Goal: Task Accomplishment & Management: Use online tool/utility

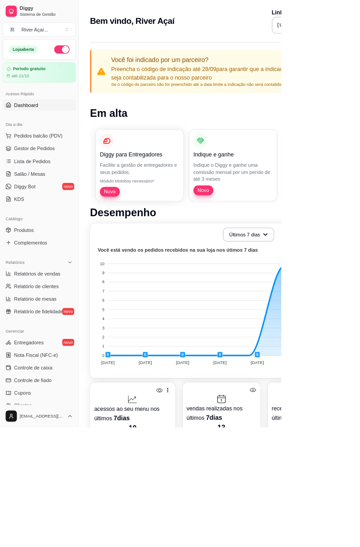
click at [40, 348] on span "Relatórios de vendas" at bounding box center [47, 350] width 59 height 9
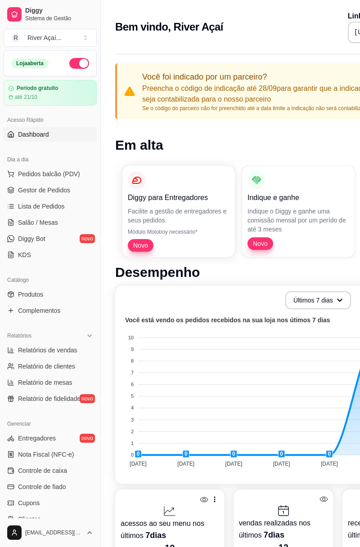
select select "ALL"
select select "0"
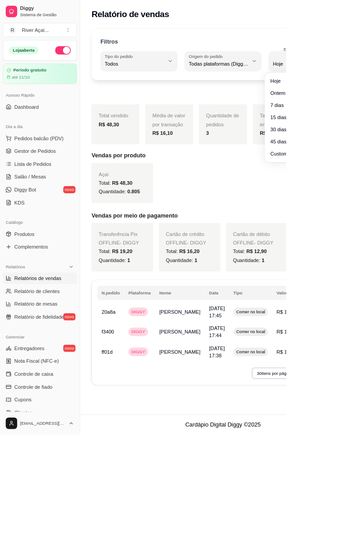
type input "1"
select select "1"
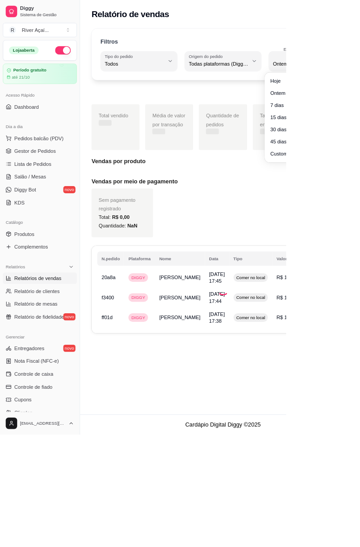
click at [359, 116] on div "Exportar relatório" at bounding box center [280, 113] width 331 height 18
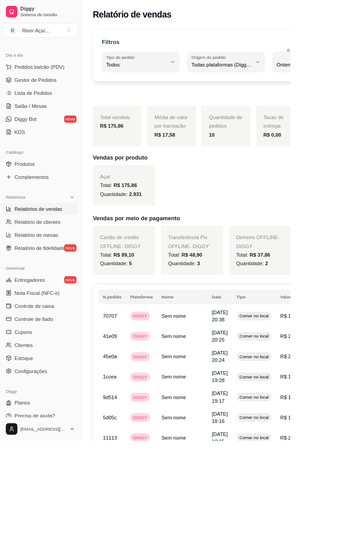
scroll to position [99, 0]
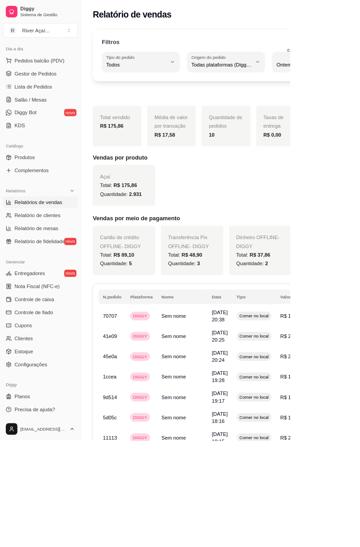
click at [37, 508] on span "Precisa de ajuda?" at bounding box center [43, 508] width 50 height 9
click at [34, 446] on link "Configurações" at bounding box center [50, 453] width 93 height 14
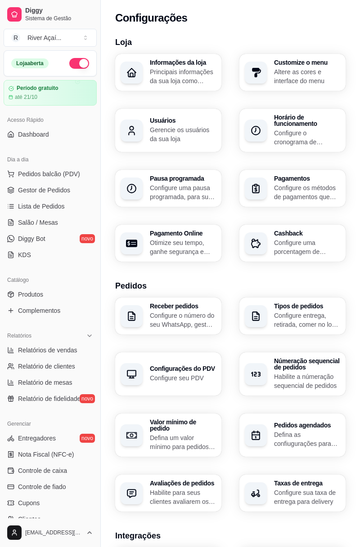
scroll to position [99, 0]
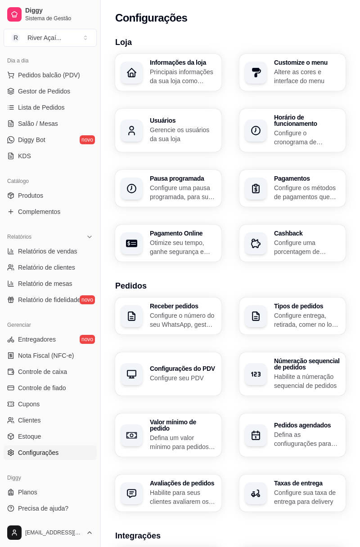
click at [67, 530] on html "Diggy Sistema de Gestão R River Açaí ... Loja aberta Período gratuito até 21/10…" at bounding box center [180, 273] width 360 height 547
click at [61, 491] on link "Configurações" at bounding box center [50, 497] width 96 height 14
click at [26, 400] on span "Cupons" at bounding box center [29, 404] width 22 height 9
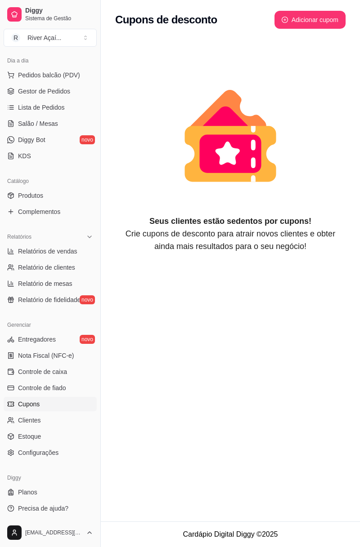
select select "FIXED_VALUE"
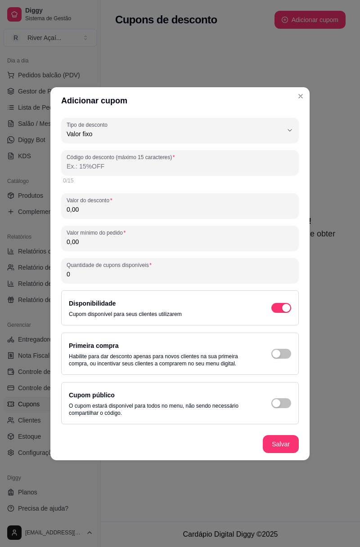
click at [248, 133] on span "Valor fixo" at bounding box center [175, 134] width 216 height 9
click at [197, 189] on span "Frete grátis" at bounding box center [176, 185] width 206 height 9
type input "FREE_DELIVERY_FEE"
select select "FREE_DELIVERY_FEE"
type input "FRETEGRATIS"
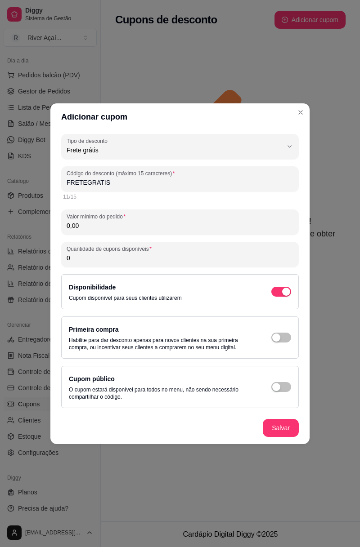
click at [203, 142] on div "Frete grátis" at bounding box center [175, 147] width 216 height 18
click at [199, 170] on span "Valor fixo" at bounding box center [176, 171] width 206 height 9
type input "FIXED_VALUE"
select select "FIXED_VALUE"
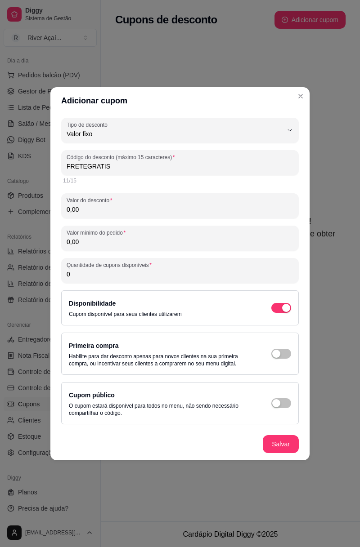
click at [206, 129] on div "Valor fixo" at bounding box center [175, 130] width 216 height 18
click at [201, 174] on span "Porcentagem" at bounding box center [176, 170] width 206 height 9
type input "PERCENTAGE"
select select "PERCENTAGE"
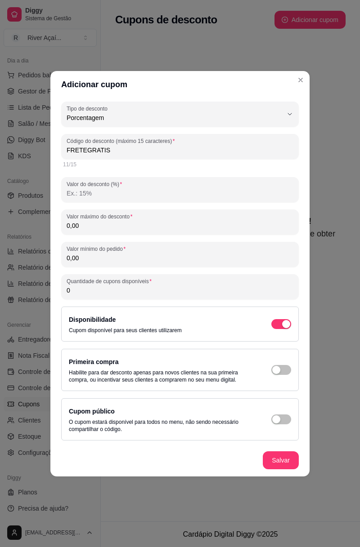
click at [212, 181] on div at bounding box center [180, 190] width 227 height 18
type input "20"
click at [239, 214] on div "0,00" at bounding box center [180, 222] width 227 height 18
click at [253, 410] on div "Cupom público O cupom estará disponível para todos no menu, não sendo necessári…" at bounding box center [161, 419] width 184 height 27
click at [273, 420] on div "button" at bounding box center [276, 420] width 8 height 8
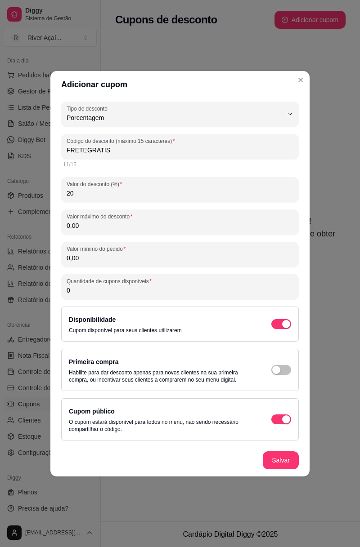
click at [278, 422] on span "button" at bounding box center [281, 420] width 20 height 10
click at [275, 323] on span "button" at bounding box center [281, 324] width 20 height 10
click at [278, 320] on div "button" at bounding box center [276, 324] width 8 height 8
click at [273, 375] on div "Primeira compra Habilite para dar desconto apenas para novos clientes na sua pr…" at bounding box center [180, 370] width 222 height 27
click at [265, 377] on div "Primeira compra Habilite para dar desconto apenas para novos clientes na sua pr…" at bounding box center [180, 370] width 222 height 27
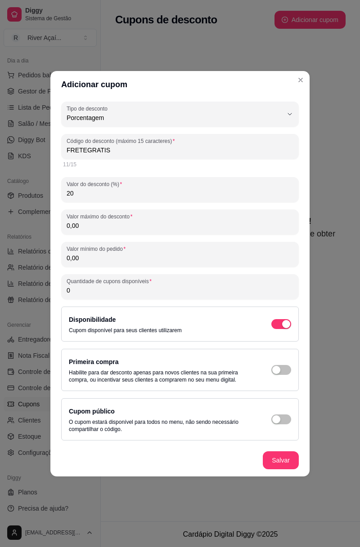
click at [274, 367] on div "button" at bounding box center [276, 370] width 8 height 8
click at [301, 76] on icon "animation" at bounding box center [230, 136] width 230 height 157
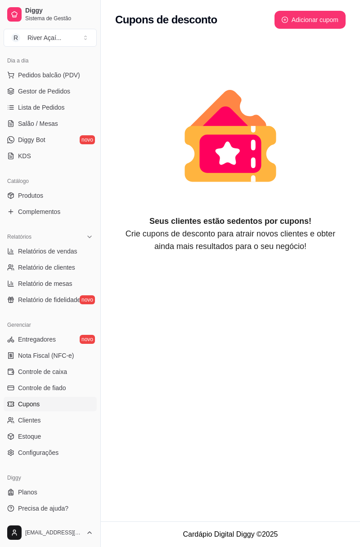
click at [31, 293] on link "Relatório de fidelidade novo" at bounding box center [50, 300] width 93 height 14
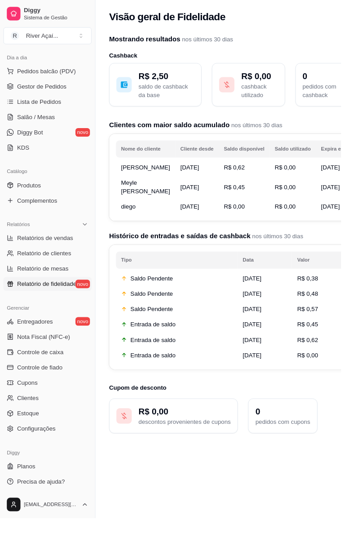
click at [25, 349] on link "Nota Fiscal (NFC-e)" at bounding box center [50, 356] width 93 height 14
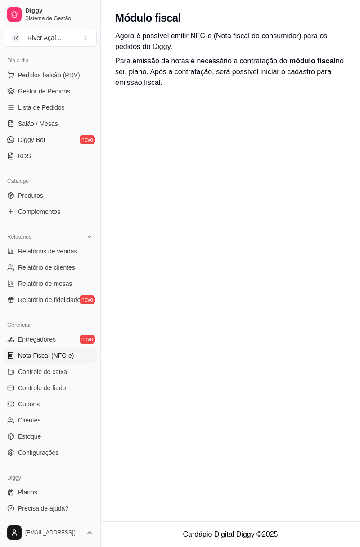
click at [29, 366] on link "Controle de caixa" at bounding box center [50, 372] width 93 height 14
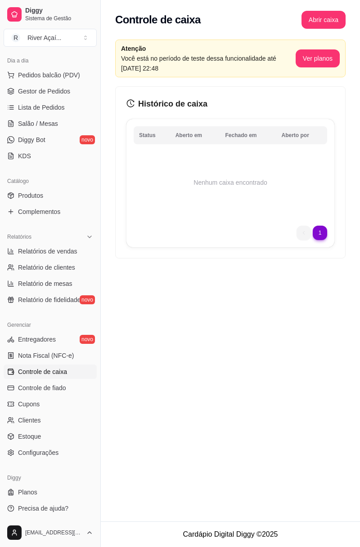
click at [20, 486] on link "Planos" at bounding box center [50, 492] width 93 height 14
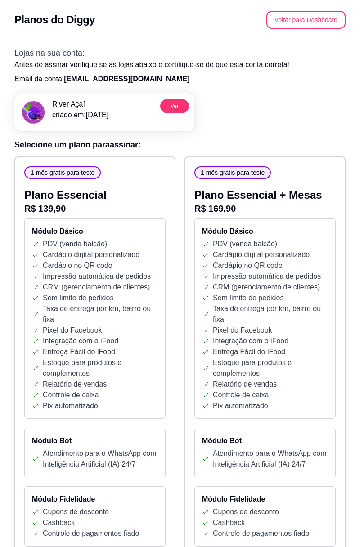
click at [31, 377] on div "Módulo Básico PDV (venda balcão) Cardápio digital personalizado Cardápio no QR …" at bounding box center [94, 319] width 141 height 201
click at [134, 196] on p "Plano Essencial" at bounding box center [94, 195] width 141 height 14
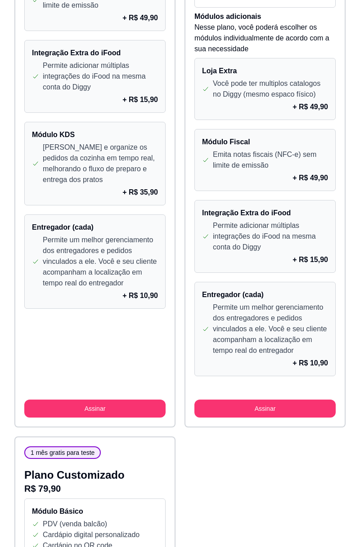
scroll to position [700, 0]
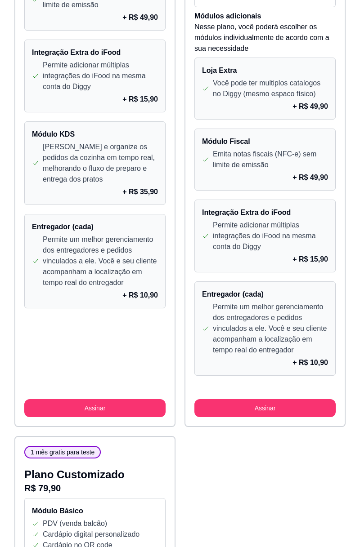
click at [39, 399] on button "Assinar" at bounding box center [94, 408] width 141 height 18
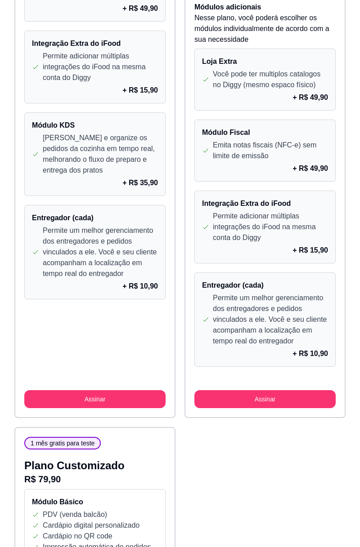
scroll to position [711, 0]
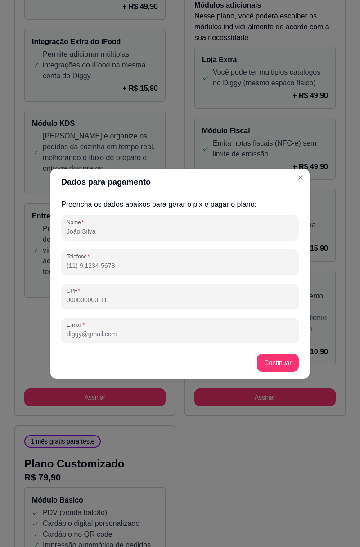
click at [302, 192] on header "Dados para pagamento" at bounding box center [179, 182] width 259 height 27
click at [298, 171] on div "Módulo Fiscal Emita notas fiscais (NFC-e) sem limite de emissão + R$ 49,90" at bounding box center [264, 149] width 141 height 62
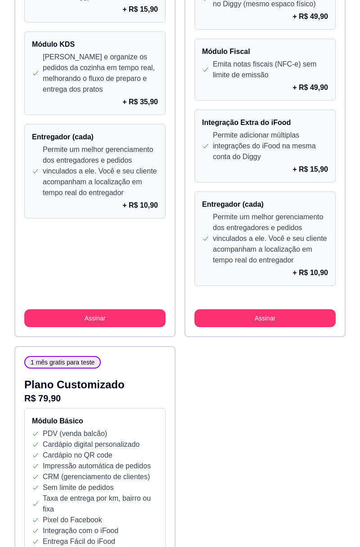
scroll to position [1036, 0]
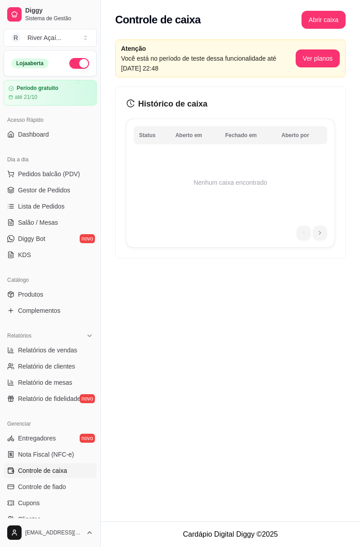
click at [27, 208] on span "Lista de Pedidos" at bounding box center [41, 206] width 47 height 9
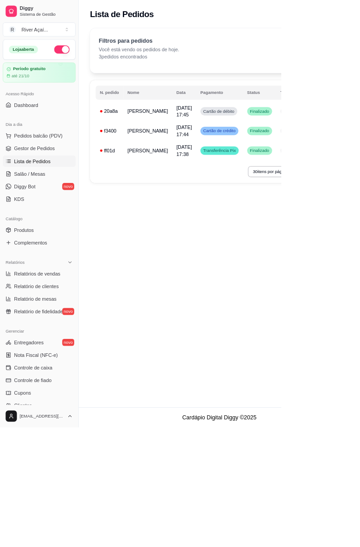
click at [39, 288] on link "Produtos" at bounding box center [50, 294] width 93 height 14
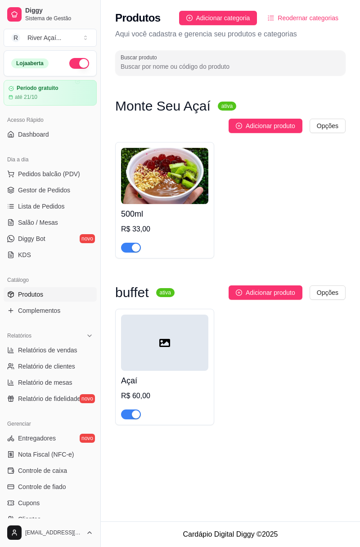
click at [26, 218] on span "Salão / Mesas" at bounding box center [38, 222] width 40 height 9
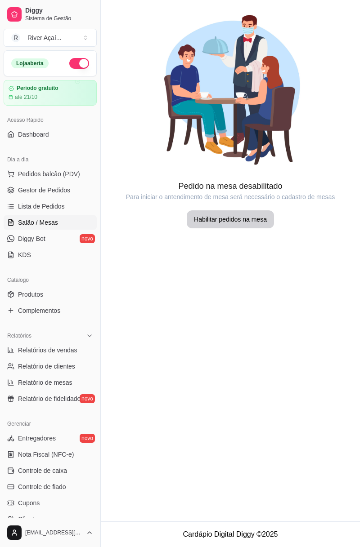
click at [252, 217] on button "Habilitar pedidos na mesa" at bounding box center [230, 219] width 87 height 18
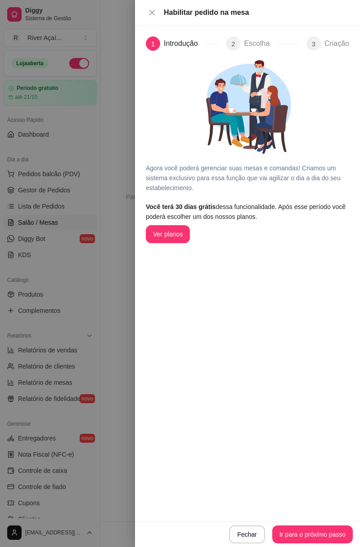
click at [295, 528] on button "Ir para o próximo passo" at bounding box center [312, 535] width 81 height 18
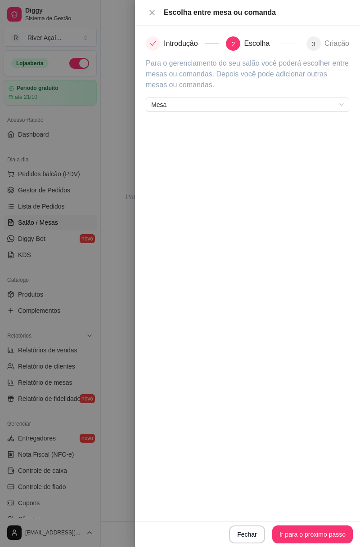
click at [246, 105] on span "Mesa" at bounding box center [247, 104] width 192 height 13
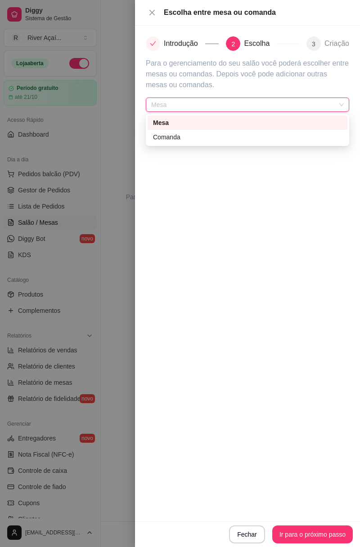
click at [240, 141] on div "Comanda" at bounding box center [247, 137] width 189 height 10
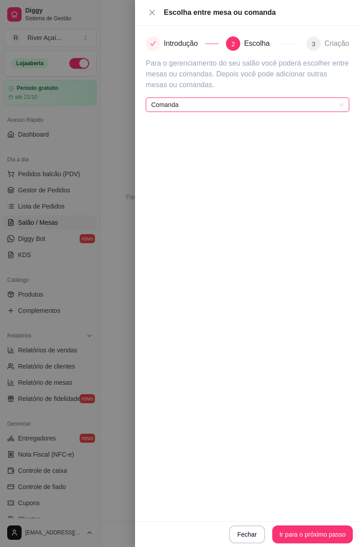
click at [248, 111] on span "Comanda" at bounding box center [247, 104] width 192 height 13
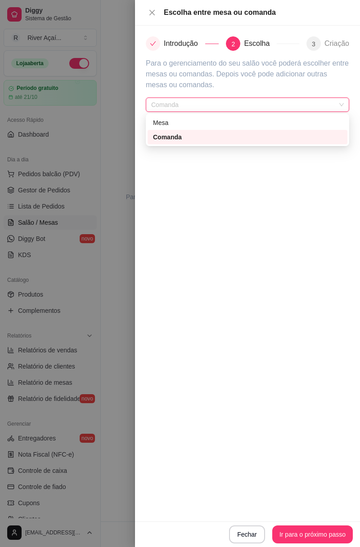
click at [252, 125] on div "Mesa" at bounding box center [247, 123] width 189 height 10
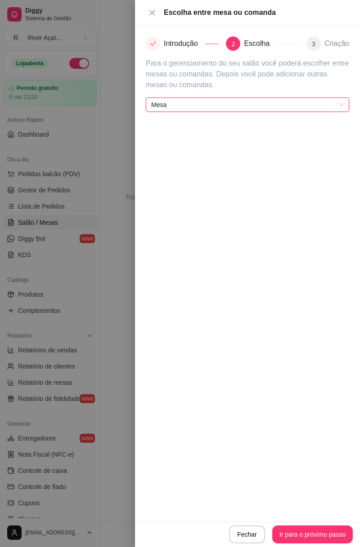
click at [304, 531] on div "Fechar Ir para o próximo passo" at bounding box center [247, 535] width 210 height 18
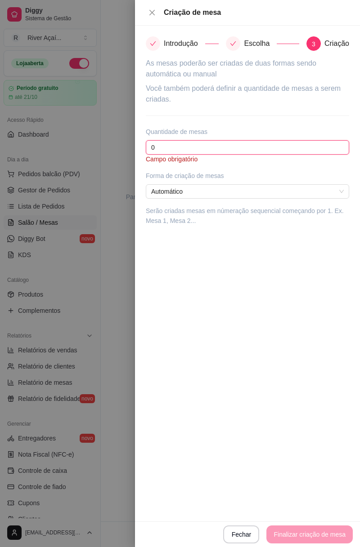
click at [268, 149] on input "0" at bounding box center [247, 147] width 203 height 14
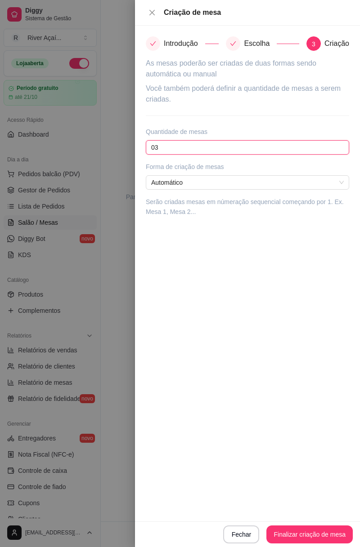
click at [232, 189] on div "Automático" at bounding box center [247, 182] width 203 height 14
type input "03"
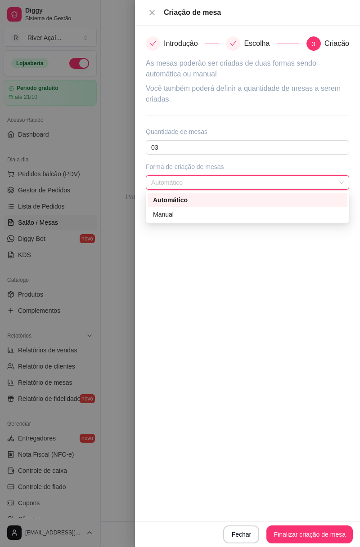
click at [231, 217] on div "Manual" at bounding box center [247, 215] width 189 height 10
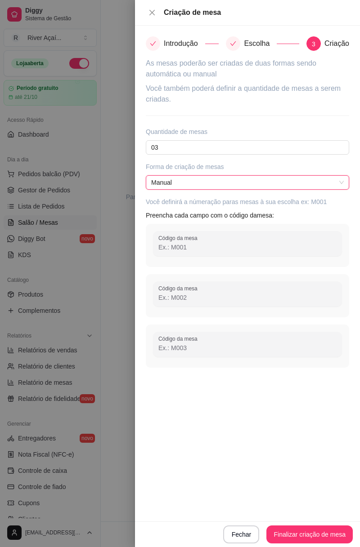
click at [240, 188] on span "Manual" at bounding box center [247, 182] width 192 height 13
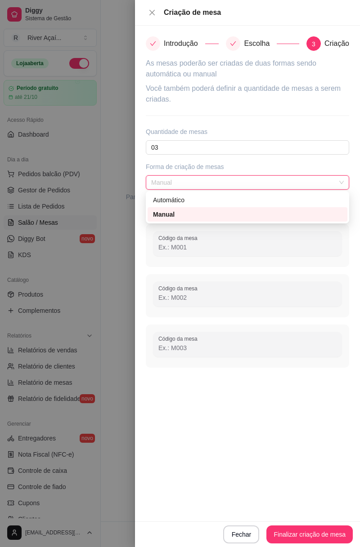
click at [236, 202] on div "Automático" at bounding box center [247, 200] width 189 height 10
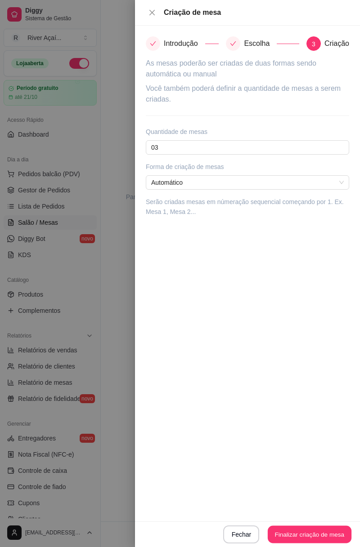
click at [299, 535] on button "Finalizar criação de mesa" at bounding box center [310, 535] width 84 height 18
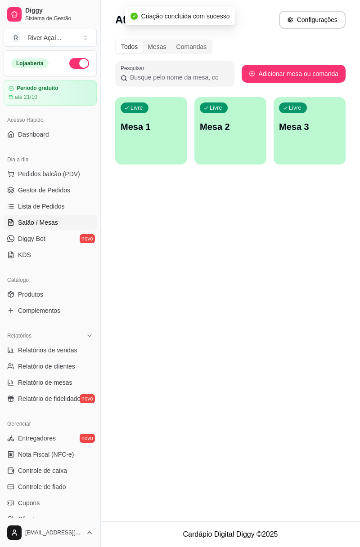
click at [158, 137] on div "Livre Mesa 1" at bounding box center [151, 125] width 72 height 57
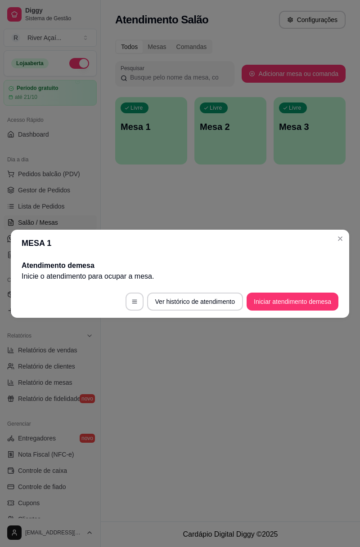
click at [288, 304] on button "Iniciar atendimento de mesa" at bounding box center [292, 302] width 92 height 18
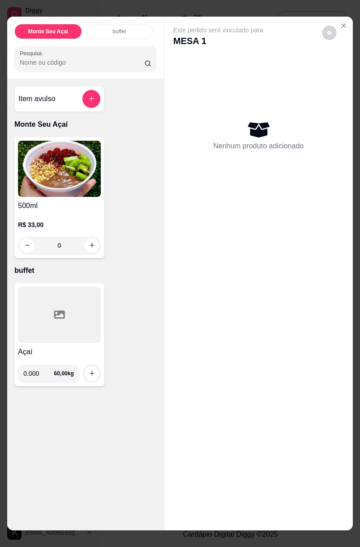
click at [85, 378] on div at bounding box center [92, 374] width 18 height 18
click at [92, 371] on icon "increase-product-quantity" at bounding box center [91, 373] width 5 height 5
click at [38, 369] on input "0.000" at bounding box center [38, 374] width 31 height 18
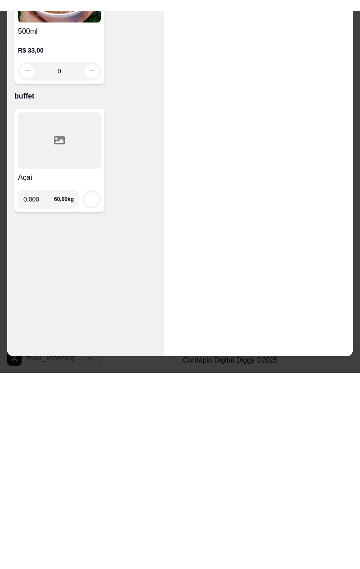
scroll to position [6, 0]
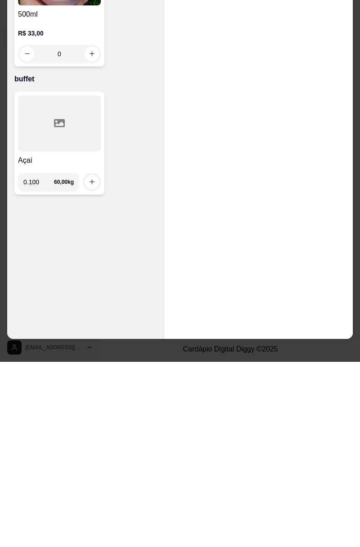
type input "0.100"
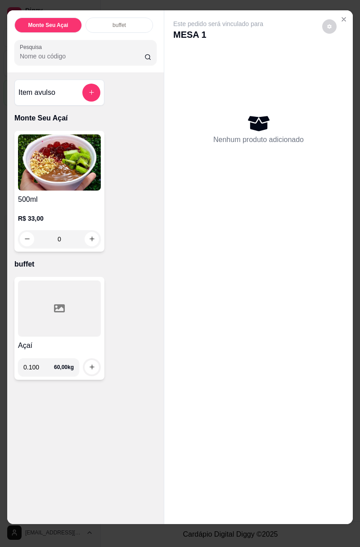
click at [91, 183] on img at bounding box center [59, 162] width 83 height 56
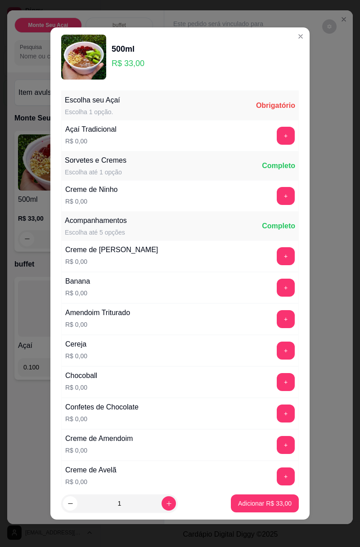
click at [297, 38] on div "Este pedido será vinculado para MESA 1" at bounding box center [254, 30] width 163 height 22
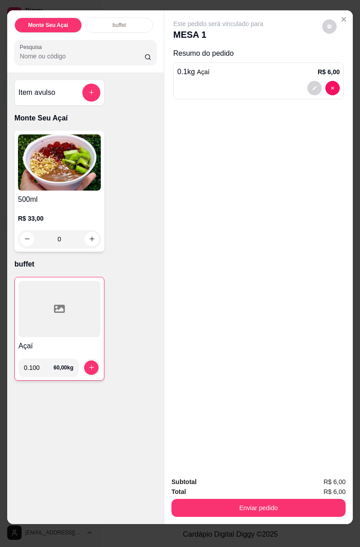
click at [88, 361] on button "increase-product-quantity" at bounding box center [91, 368] width 14 height 14
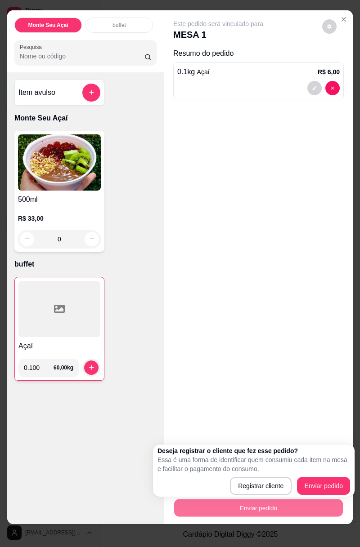
click at [255, 514] on button "Enviar pedido" at bounding box center [258, 509] width 169 height 18
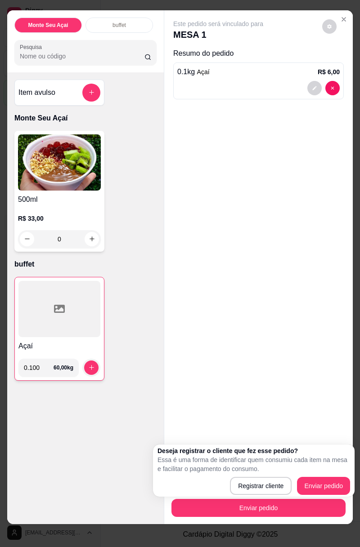
click at [285, 155] on div "Este pedido será vinculado para MESA 1 Resumo do pedido 0.1 kg Açaí R$ 6,00" at bounding box center [258, 240] width 188 height 460
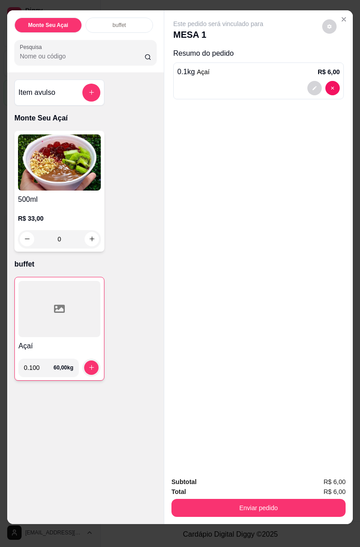
click at [237, 74] on div "0.1 kg Açaí R$ 6,00" at bounding box center [258, 72] width 162 height 11
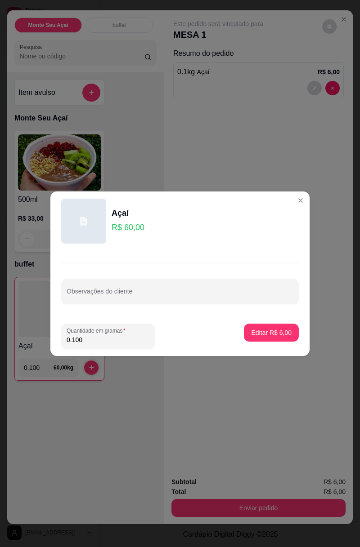
click at [285, 206] on div "Açaí R$ 60,00" at bounding box center [179, 221] width 237 height 45
